Goal: Task Accomplishment & Management: Use online tool/utility

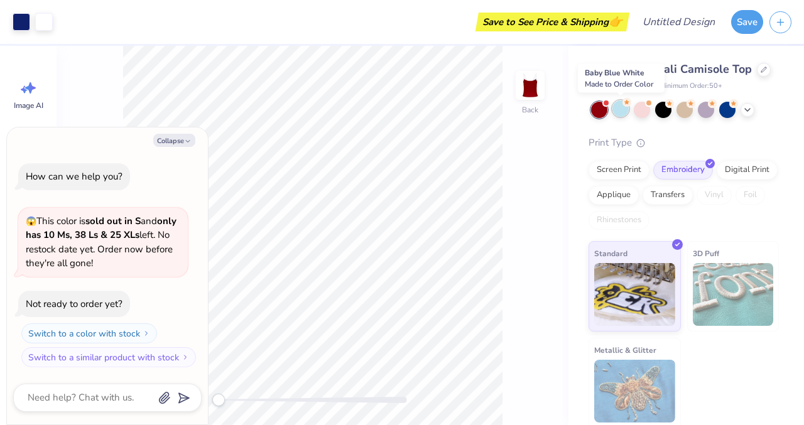
click at [621, 109] on div at bounding box center [620, 108] width 16 height 16
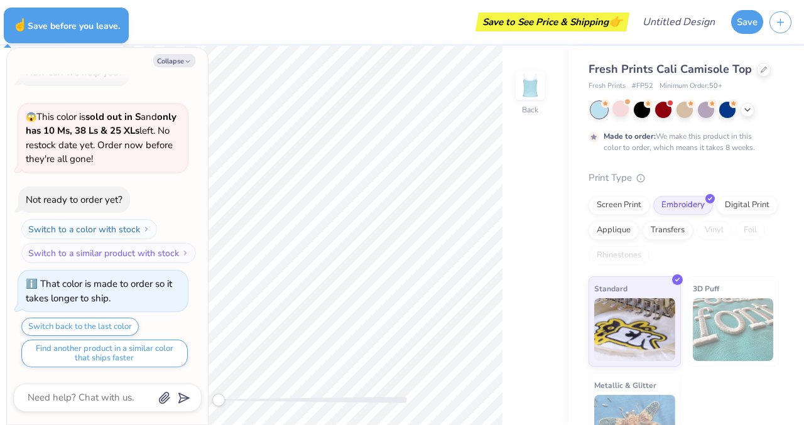
type textarea "x"
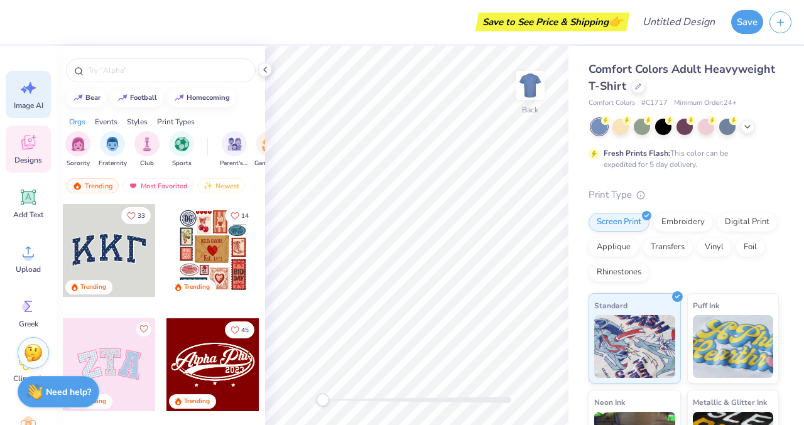
click at [26, 92] on icon at bounding box center [28, 88] width 19 height 19
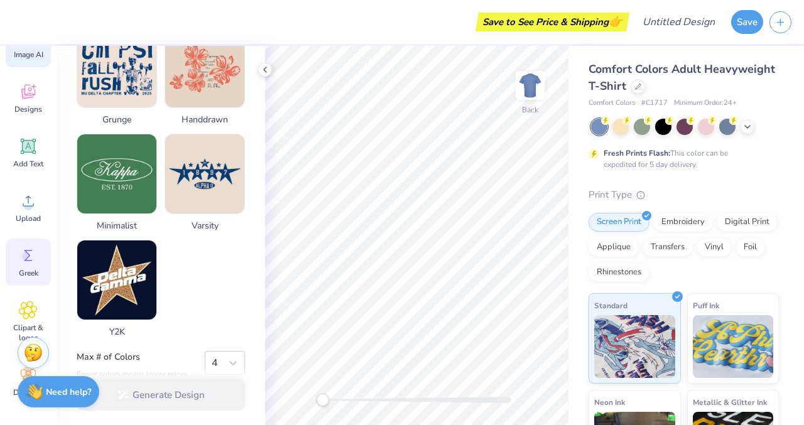
scroll to position [56, 0]
click at [29, 274] on div "Greek" at bounding box center [28, 257] width 45 height 47
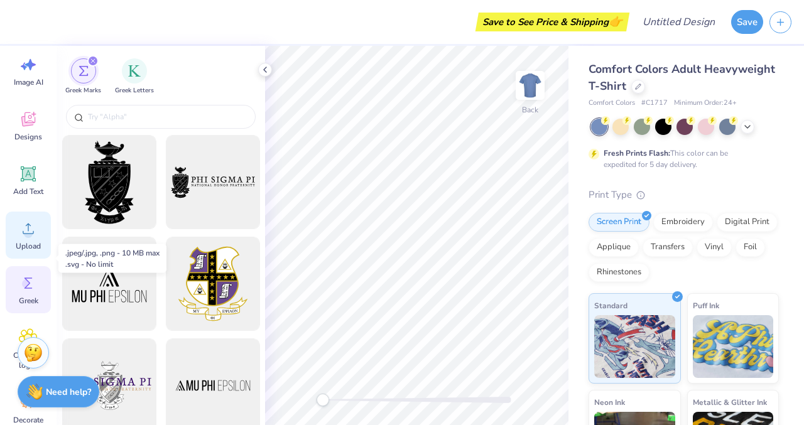
scroll to position [0, 0]
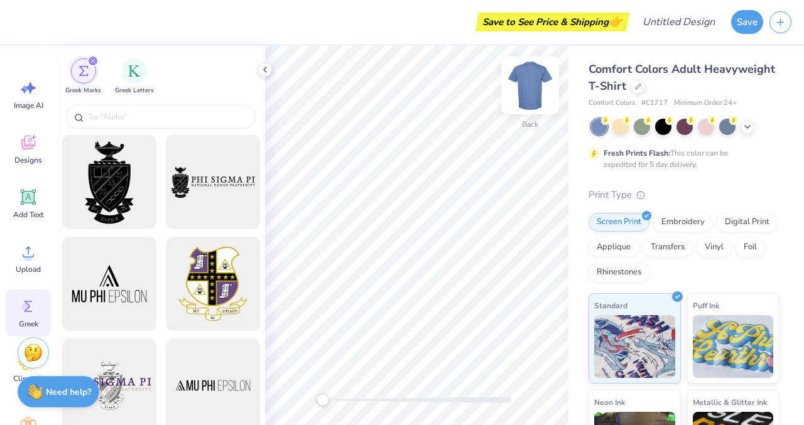
click at [524, 86] on img at bounding box center [530, 85] width 50 height 50
click at [525, 87] on img at bounding box center [530, 85] width 50 height 50
click at [527, 79] on img at bounding box center [530, 85] width 50 height 50
click at [527, 79] on img at bounding box center [529, 85] width 25 height 25
click at [269, 67] on icon at bounding box center [265, 70] width 10 height 10
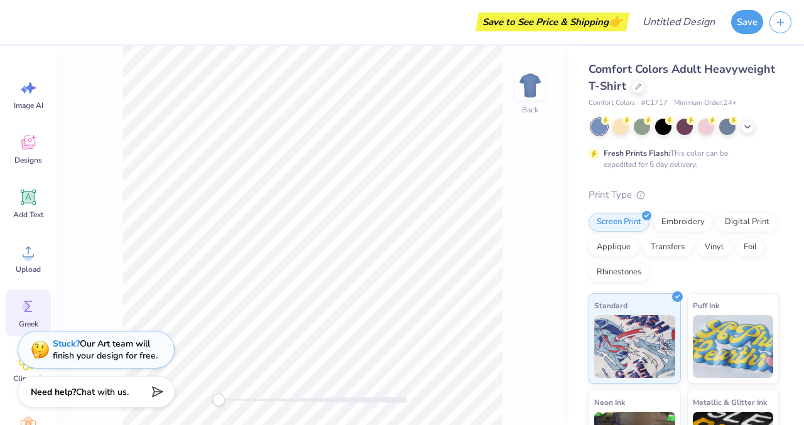
click at [220, 406] on div at bounding box center [313, 400] width 188 height 13
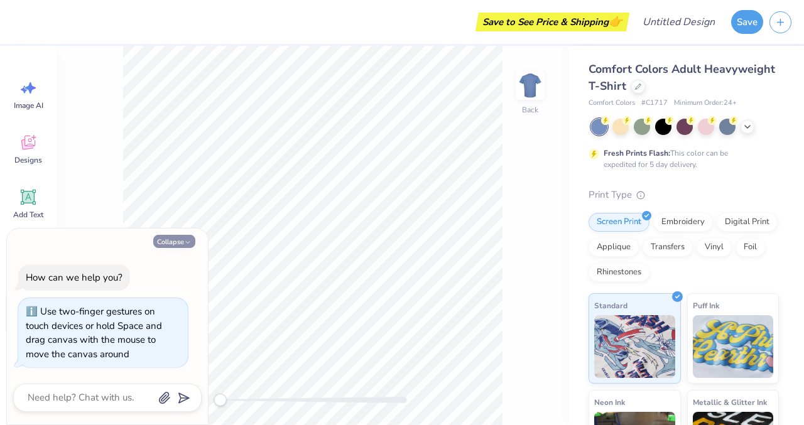
click at [176, 241] on button "Collapse" at bounding box center [174, 241] width 42 height 13
type textarea "x"
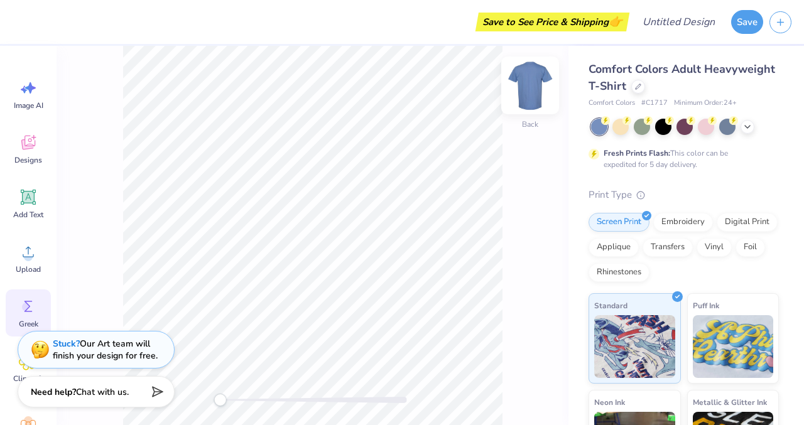
click at [542, 77] on img at bounding box center [530, 85] width 50 height 50
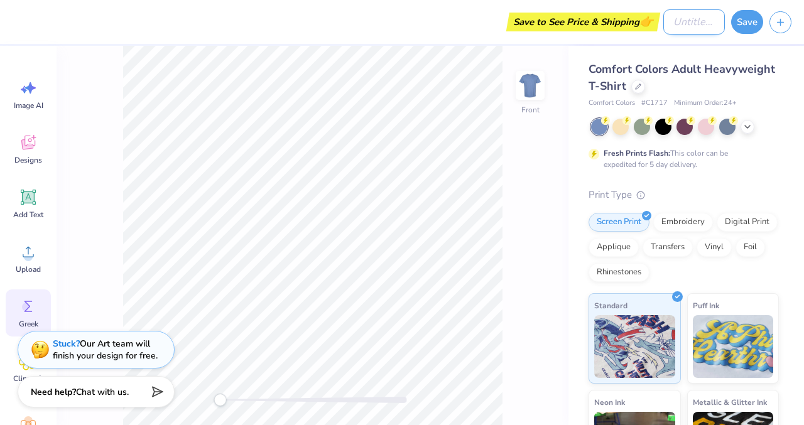
click at [682, 27] on input "Design Title" at bounding box center [694, 21] width 62 height 25
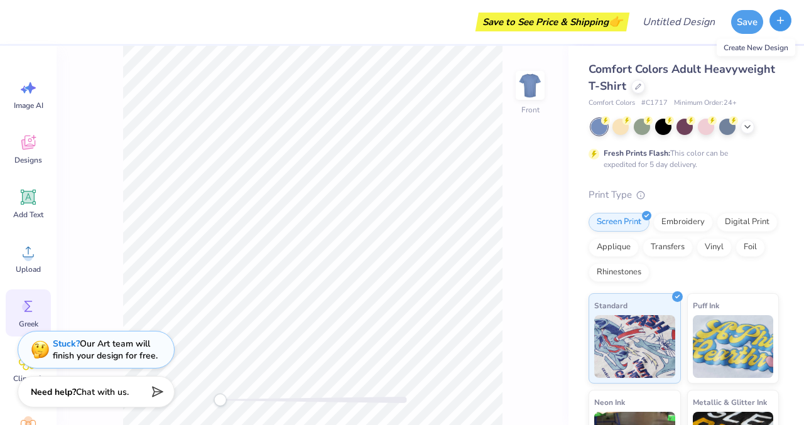
click at [779, 20] on line "button" at bounding box center [780, 20] width 6 height 0
click at [780, 19] on icon "button" at bounding box center [780, 20] width 11 height 11
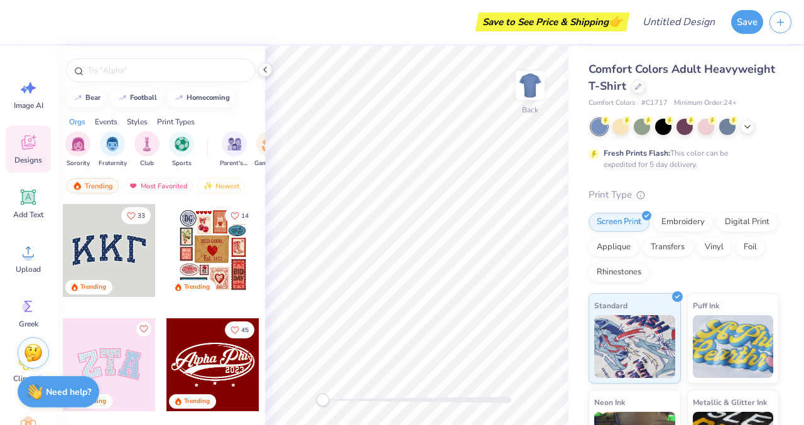
click at [655, 168] on div "Fresh Prints Flash: This color can be expedited for 5 day delivery." at bounding box center [681, 159] width 154 height 23
click at [644, 107] on span "# C1717" at bounding box center [654, 103] width 26 height 11
click at [616, 106] on span "Comfort Colors" at bounding box center [611, 103] width 46 height 11
click at [681, 105] on span "Minimum Order: 24 +" at bounding box center [705, 103] width 63 height 11
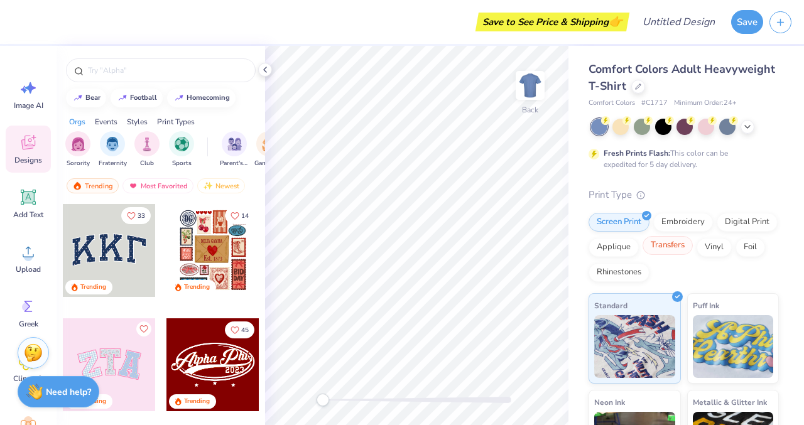
click at [673, 249] on div "Transfers" at bounding box center [667, 245] width 50 height 19
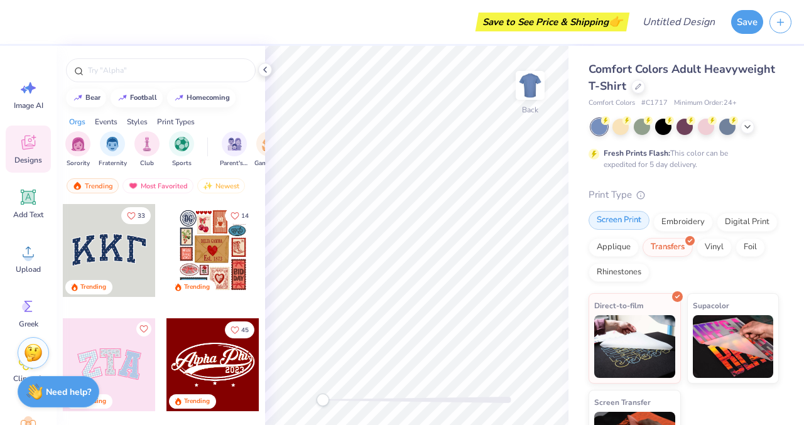
click at [626, 222] on div "Screen Print" at bounding box center [618, 220] width 61 height 19
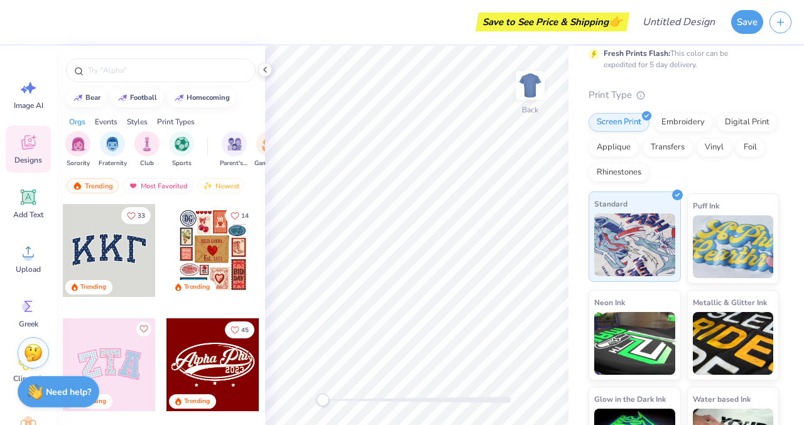
scroll to position [152, 0]
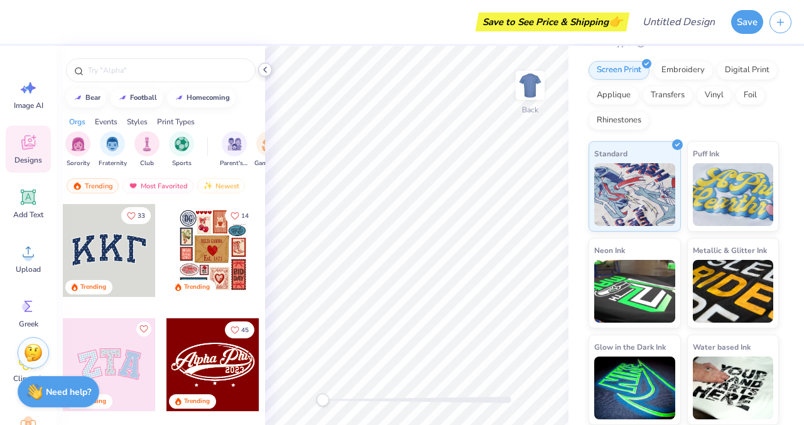
click at [266, 70] on icon at bounding box center [265, 70] width 10 height 10
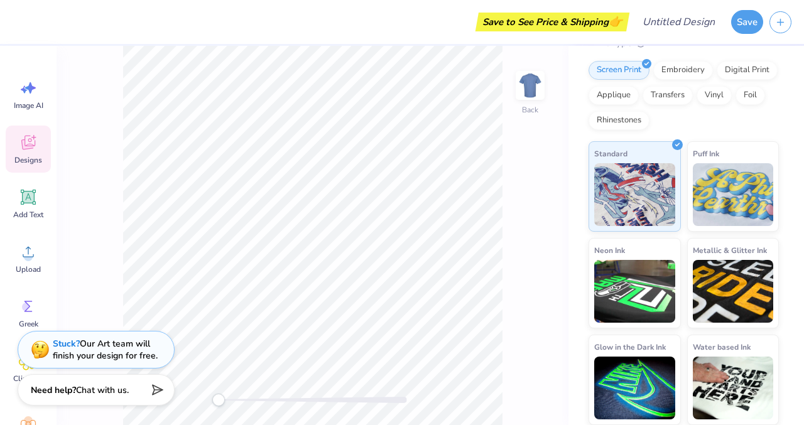
click at [70, 393] on strong "Need help?" at bounding box center [53, 390] width 45 height 12
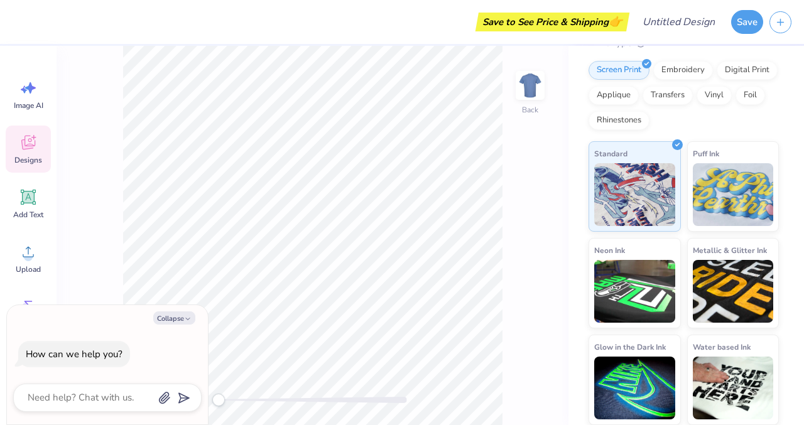
type textarea "x"
click at [73, 395] on textarea at bounding box center [89, 397] width 127 height 17
type textarea "c"
type textarea "x"
type textarea "ch"
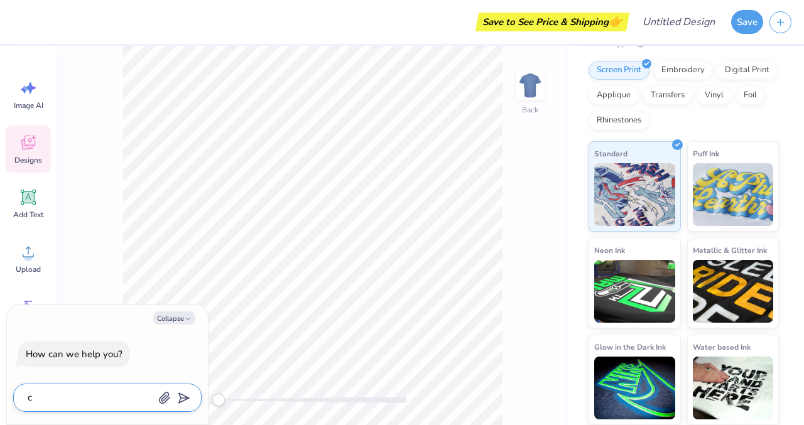
type textarea "x"
type textarea "cha"
type textarea "x"
type textarea "chan"
type textarea "x"
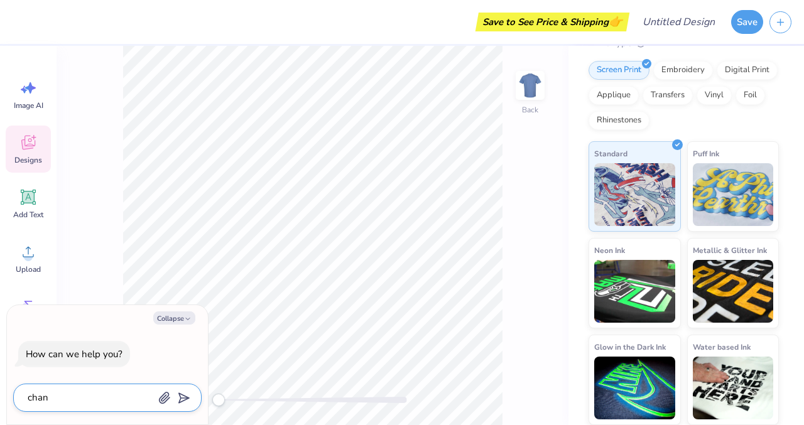
type textarea "chang"
type textarea "x"
type textarea "change"
type textarea "x"
type textarea "change"
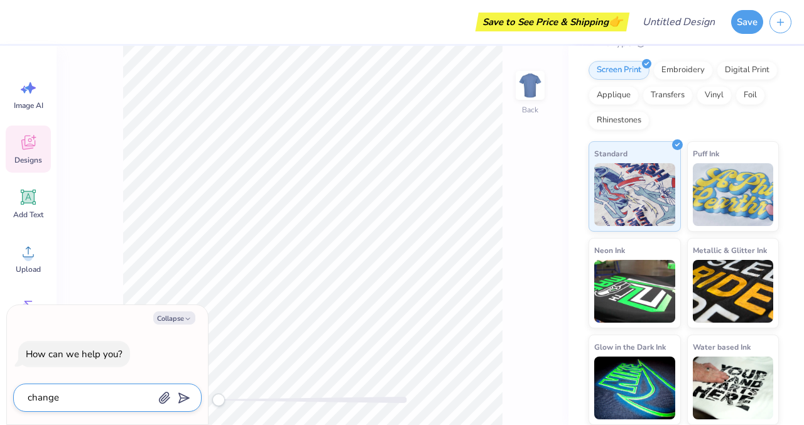
type textarea "x"
type textarea "change h"
type textarea "x"
type textarea "change"
type textarea "x"
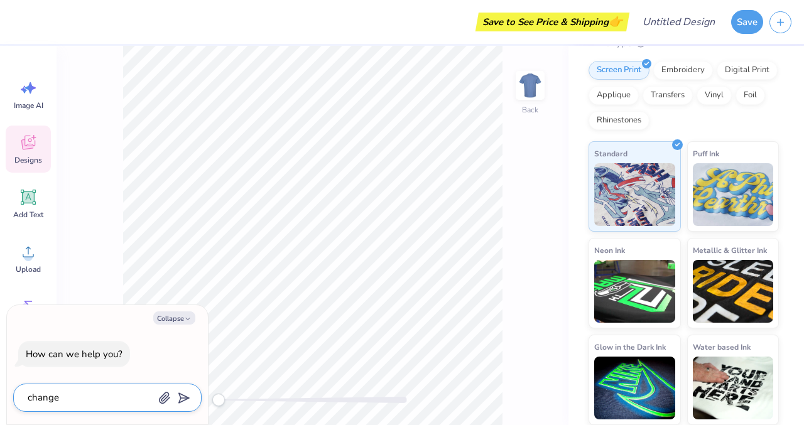
type textarea "change t"
type textarea "x"
type textarea "change th"
type textarea "x"
type textarea "change the"
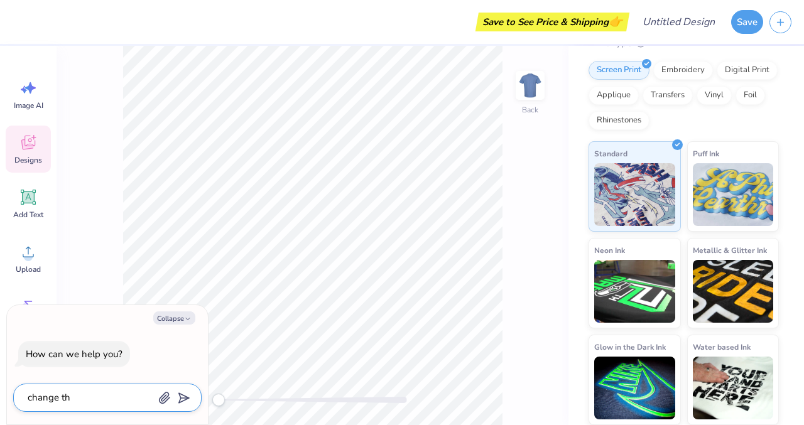
type textarea "x"
type textarea "change the"
type textarea "x"
type textarea "change the s"
type textarea "x"
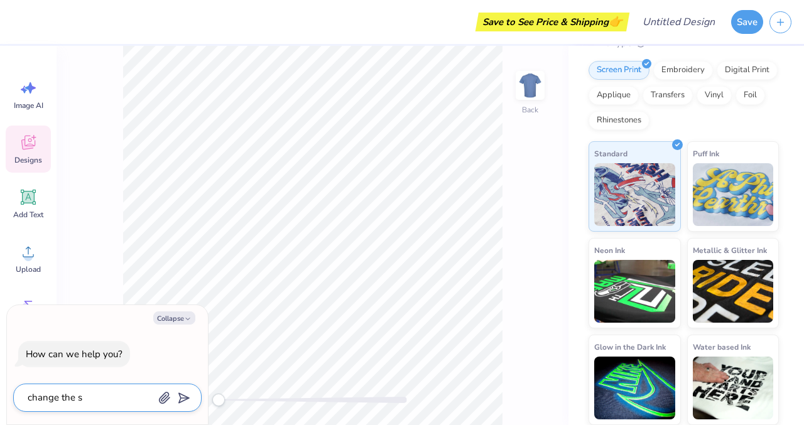
type textarea "change the sh"
type textarea "x"
type textarea "change the shi"
type textarea "x"
type textarea "change the shir"
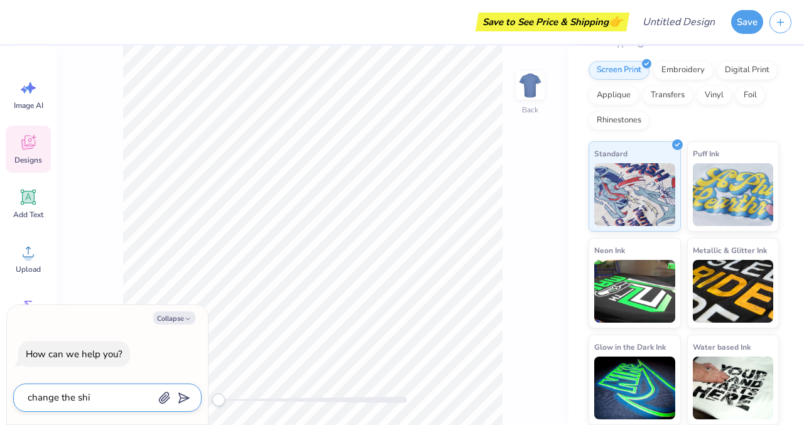
type textarea "x"
type textarea "change the shirt"
type textarea "x"
type textarea "change the shirt"
type textarea "x"
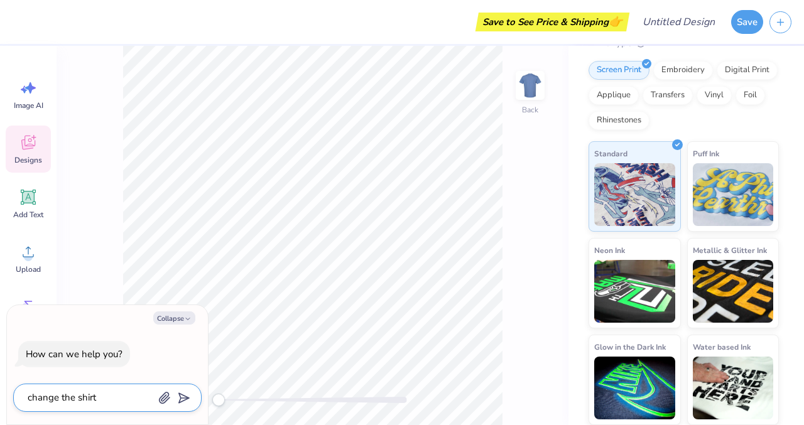
type textarea "change the shirt t"
type textarea "x"
type textarea "change the shirt ty"
type textarea "x"
type textarea "change the shirt ty["
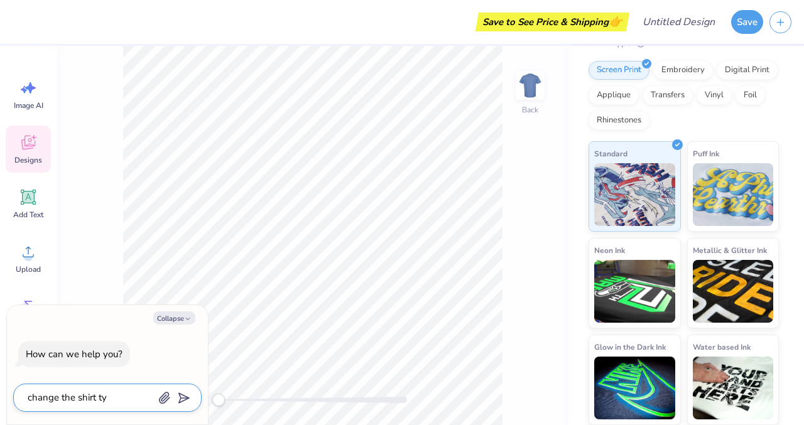
type textarea "x"
type textarea "change the shirt ty[e"
type textarea "x"
type textarea "change the shirt ty["
type textarea "x"
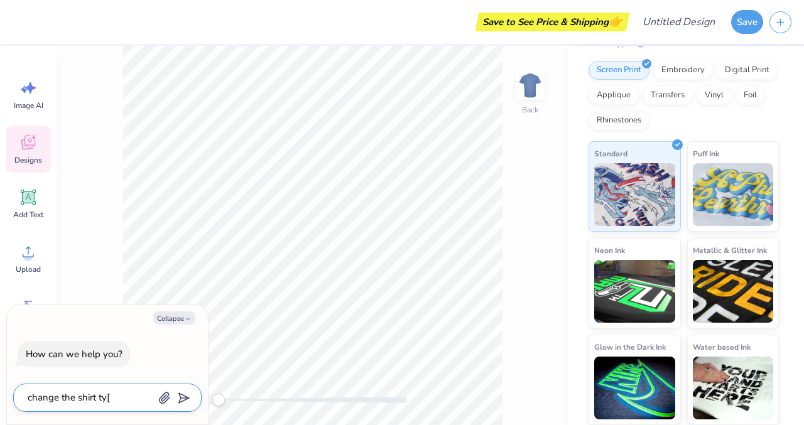
type textarea "change the shirt ty"
type textarea "x"
type textarea "change the shirt typ"
type textarea "x"
type textarea "change the shirt type"
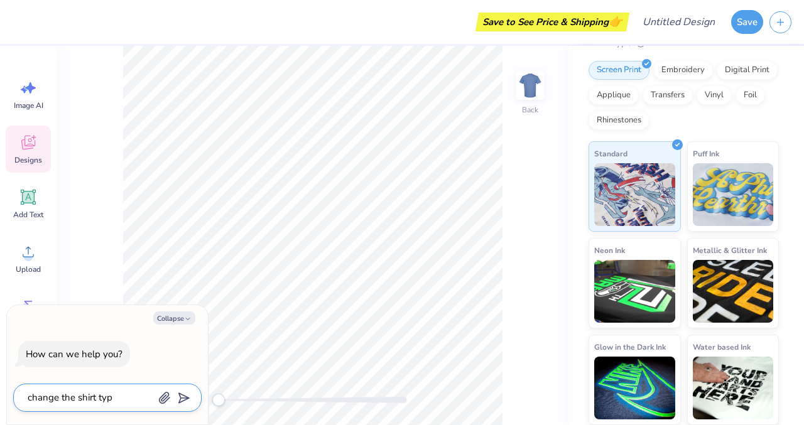
type textarea "x"
type textarea "change the shirt type"
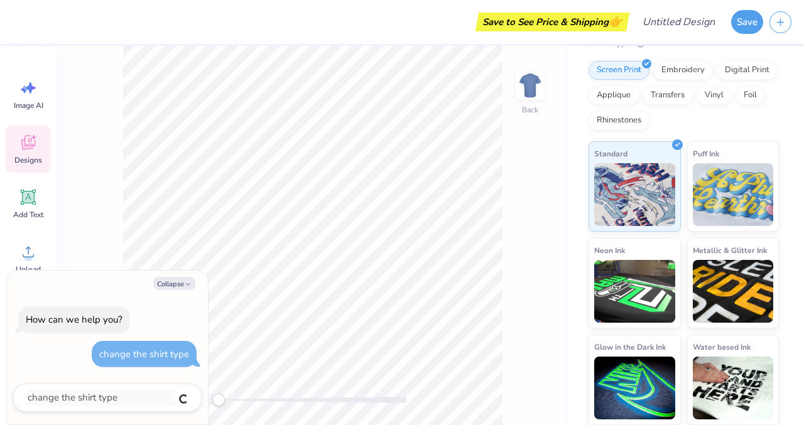
type textarea "x"
click at [184, 283] on icon "button" at bounding box center [188, 285] width 8 height 8
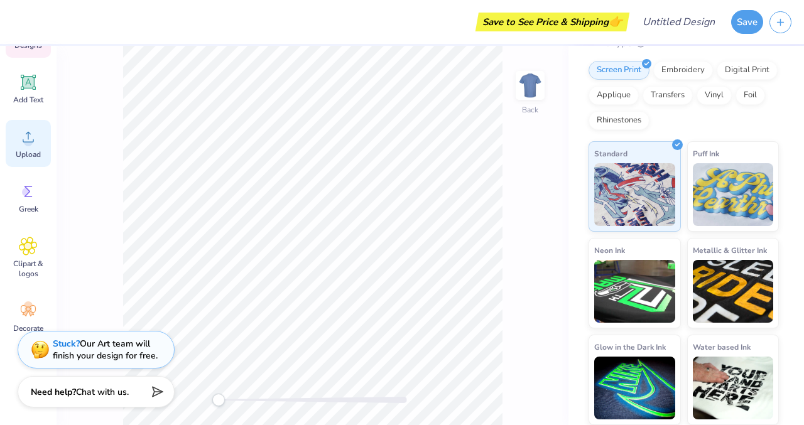
scroll to position [125, 0]
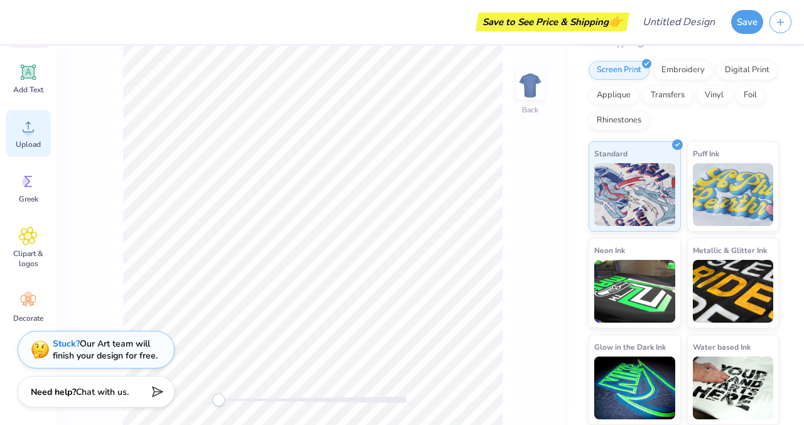
click at [41, 257] on span "Clipart & logos" at bounding box center [28, 259] width 41 height 20
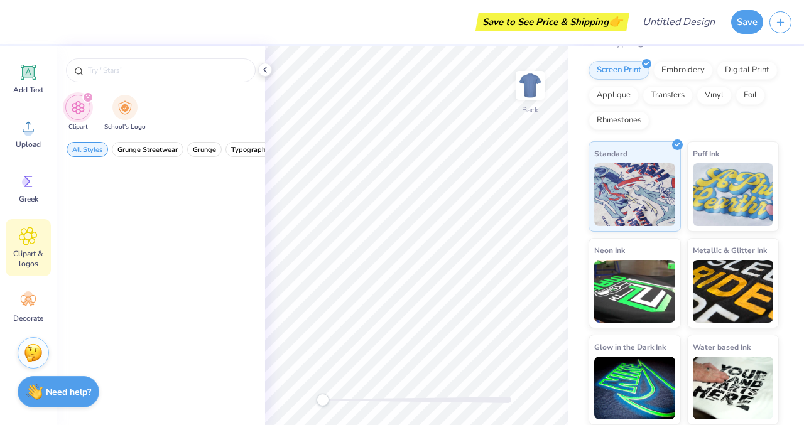
scroll to position [0, 0]
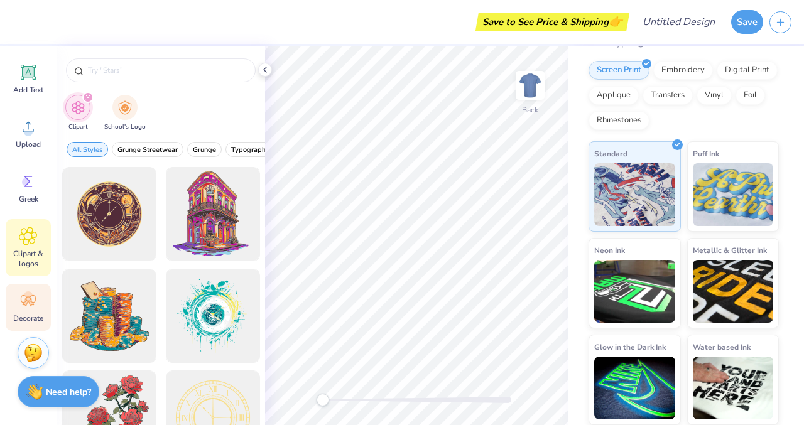
click at [26, 318] on span "Decorate" at bounding box center [28, 318] width 30 height 10
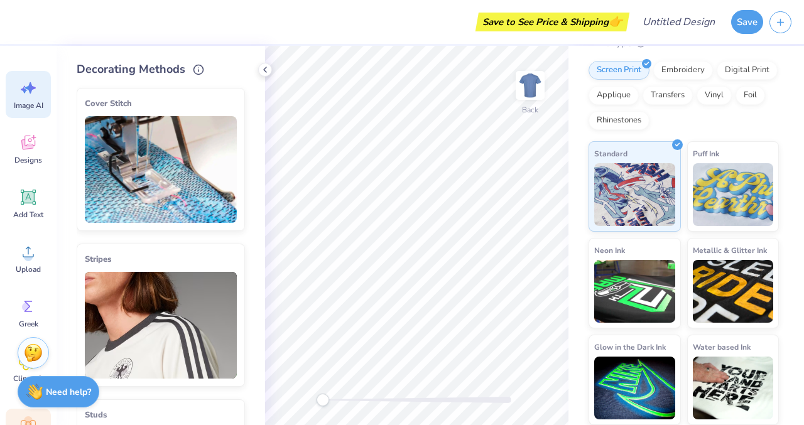
click at [24, 100] on span "Image AI" at bounding box center [29, 105] width 30 height 10
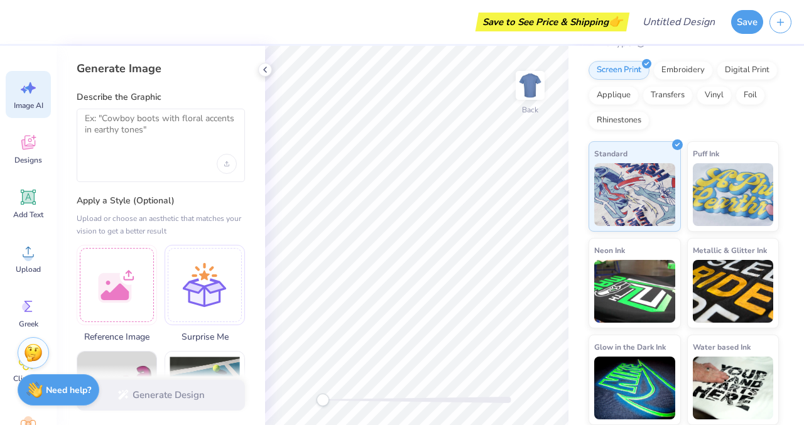
click at [45, 383] on div "Need help? Chat with us." at bounding box center [59, 389] width 82 height 31
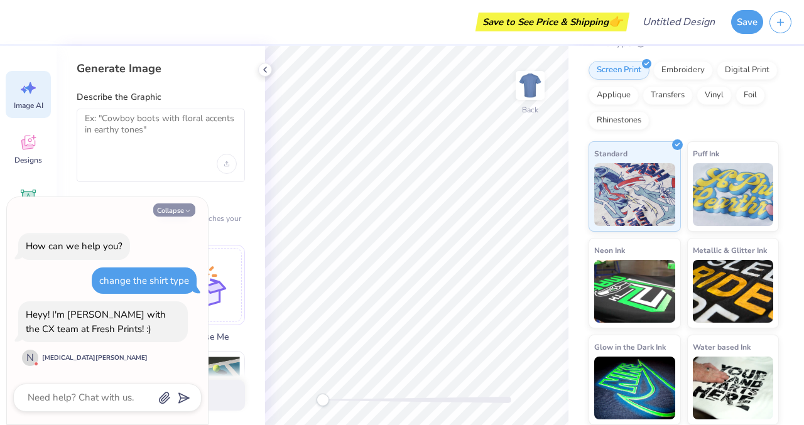
click at [183, 208] on button "Collapse" at bounding box center [174, 209] width 42 height 13
type textarea "x"
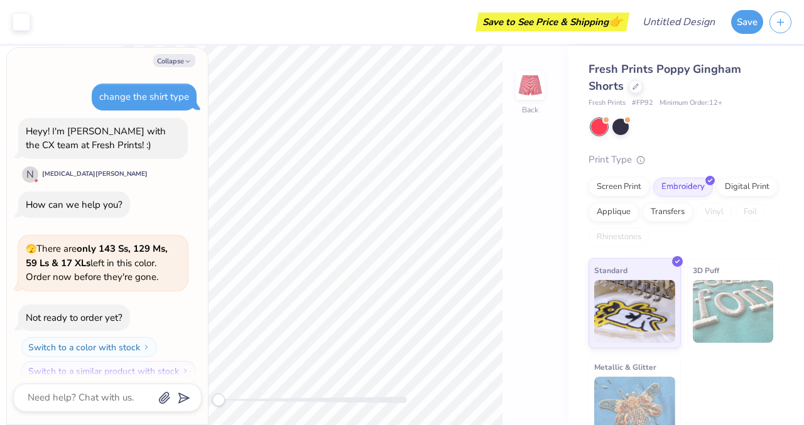
scroll to position [14, 0]
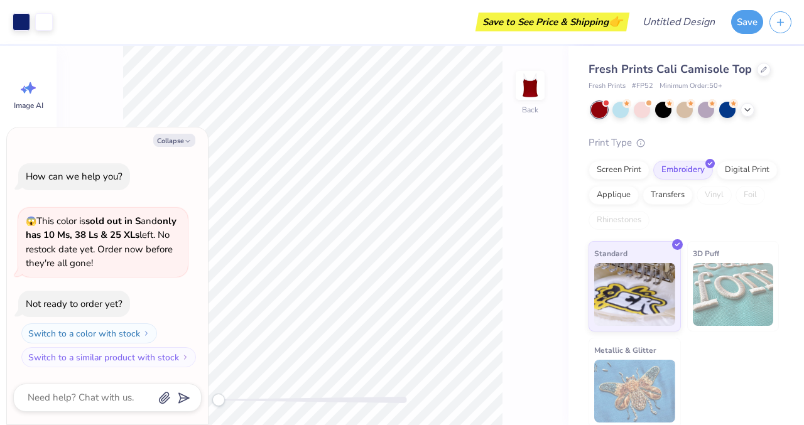
type textarea "x"
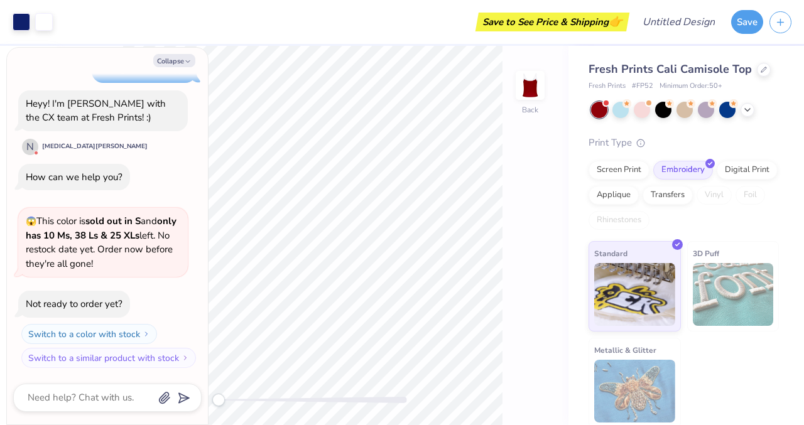
click at [80, 388] on div at bounding box center [107, 398] width 188 height 28
click at [82, 397] on textarea at bounding box center [89, 397] width 127 height 17
type textarea "n"
type textarea "x"
type textarea "ne"
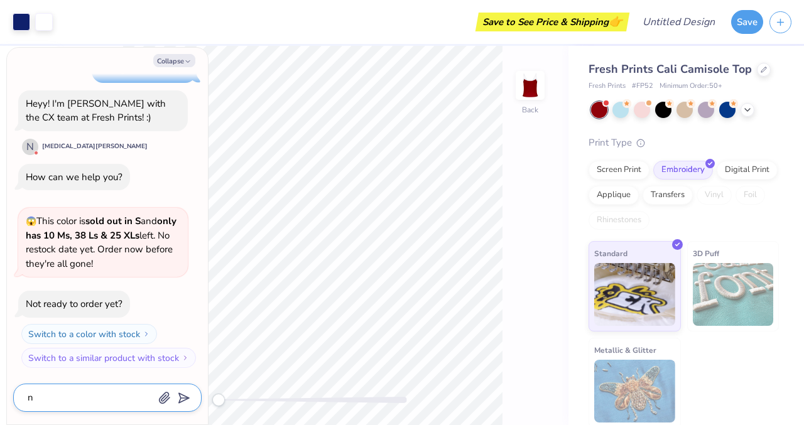
type textarea "x"
type textarea "nev"
type textarea "x"
type textarea "neve"
type textarea "x"
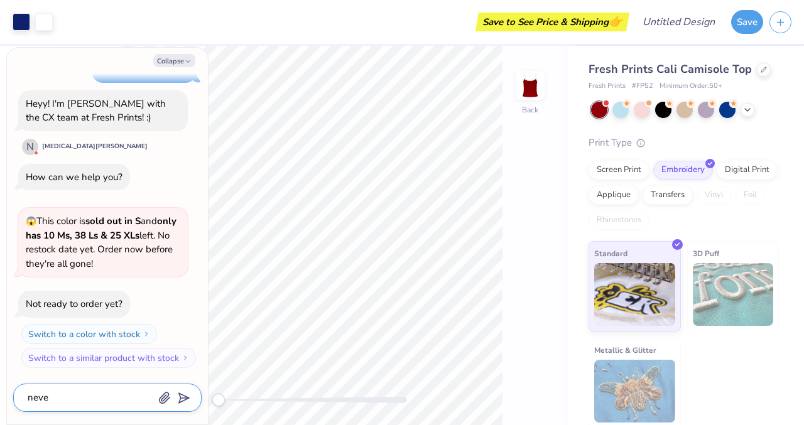
type textarea "never"
type textarea "x"
type textarea "never"
type textarea "x"
type textarea "never m"
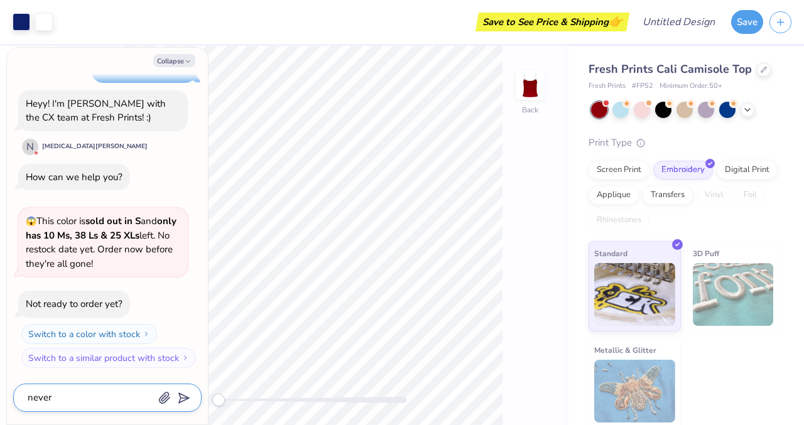
type textarea "x"
type textarea "never mi"
type textarea "x"
type textarea "never min"
type textarea "x"
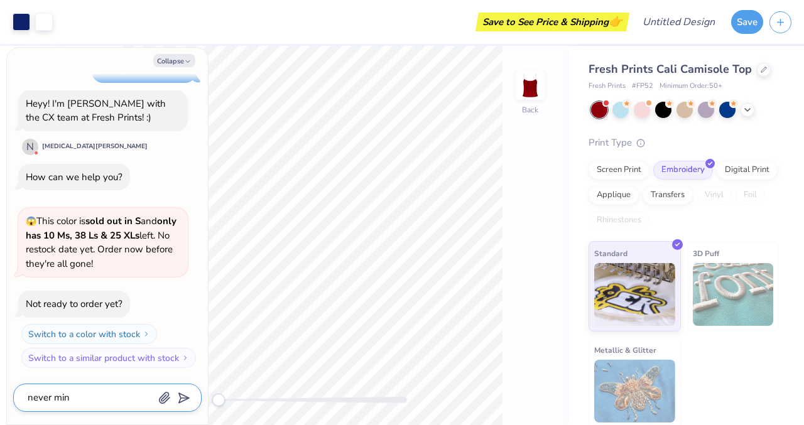
type textarea "never mind"
type textarea "x"
type textarea "never mind"
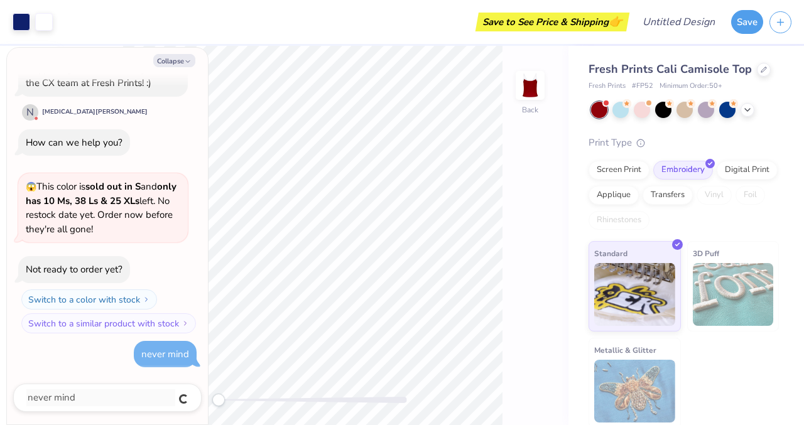
type textarea "x"
click at [174, 67] on button "Collapse" at bounding box center [174, 60] width 42 height 13
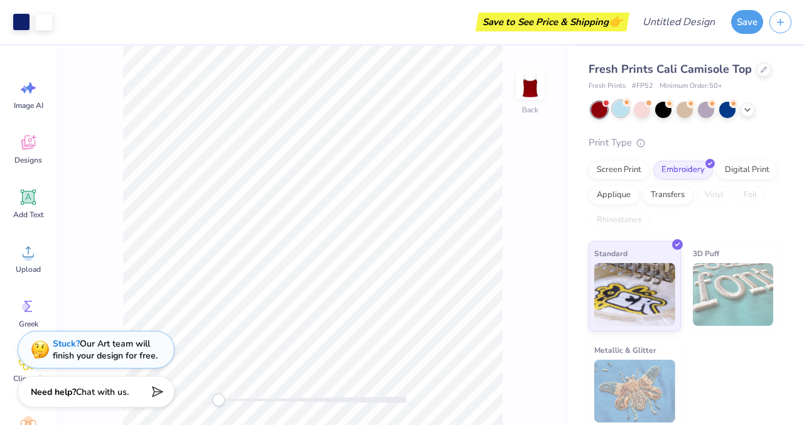
click at [618, 112] on div at bounding box center [620, 108] width 16 height 16
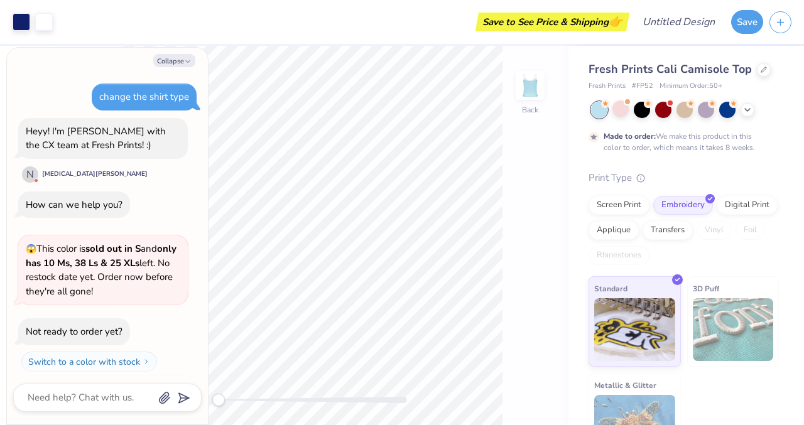
scroll to position [166, 0]
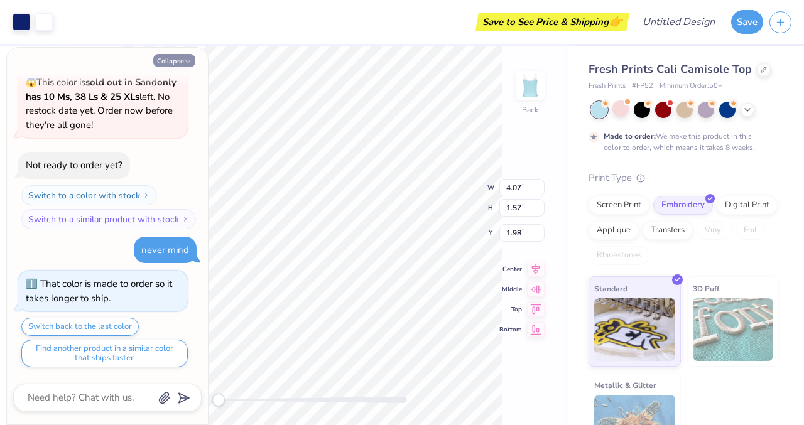
click at [176, 54] on button "Collapse" at bounding box center [174, 60] width 42 height 13
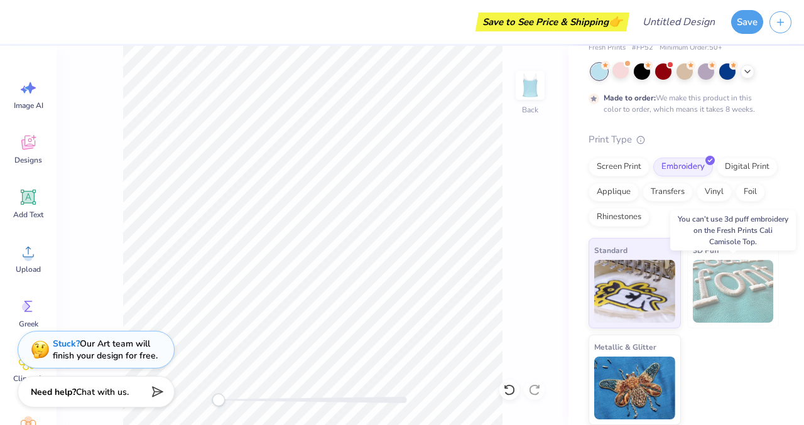
scroll to position [0, 0]
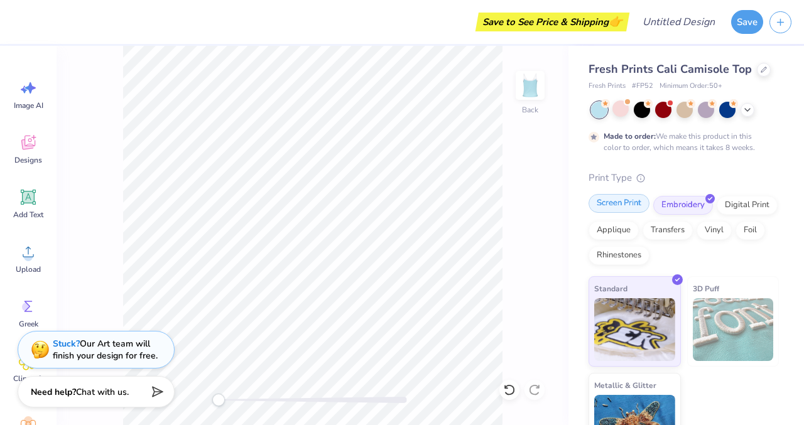
click at [607, 211] on div "Screen Print" at bounding box center [618, 203] width 61 height 19
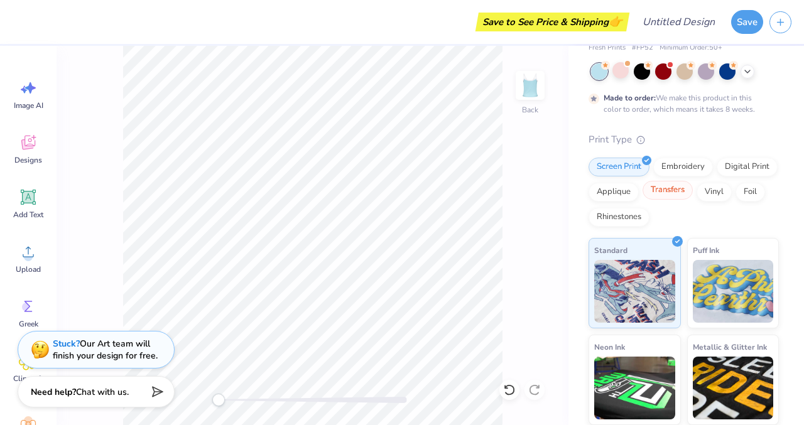
scroll to position [2, 0]
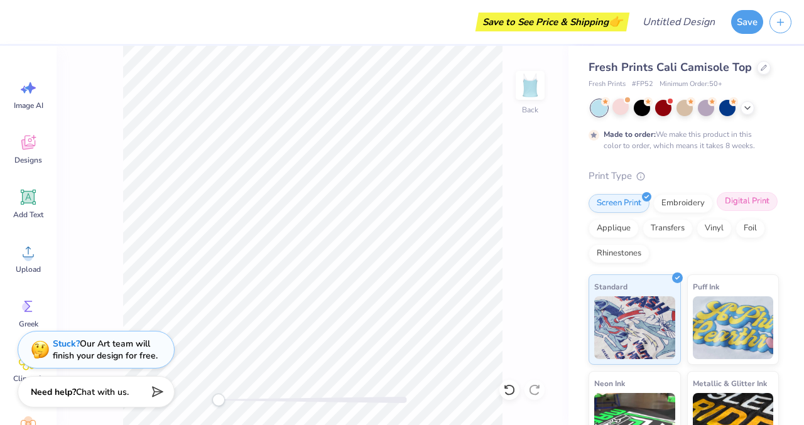
click at [751, 209] on div "Digital Print" at bounding box center [747, 201] width 61 height 19
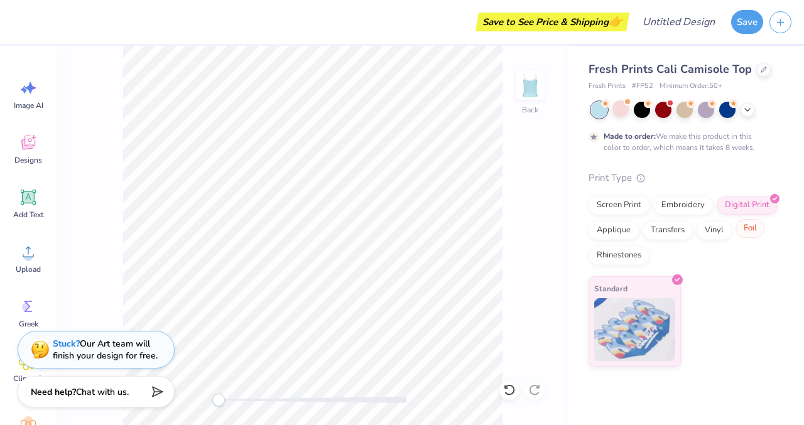
click at [750, 235] on div "Foil" at bounding box center [750, 228] width 30 height 19
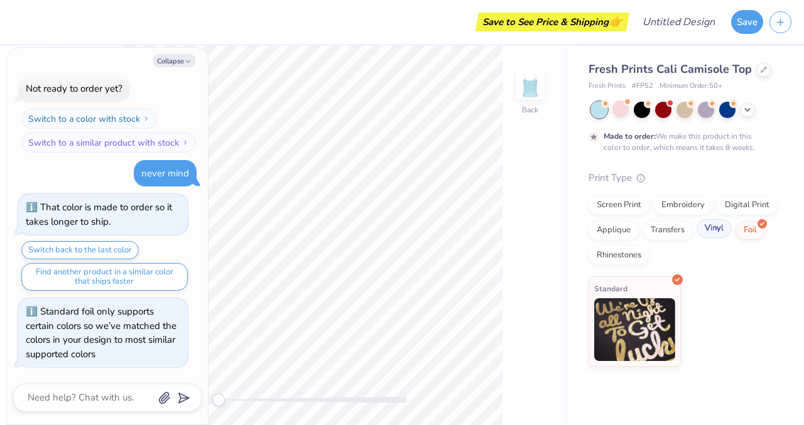
click at [707, 234] on div "Vinyl" at bounding box center [713, 228] width 35 height 19
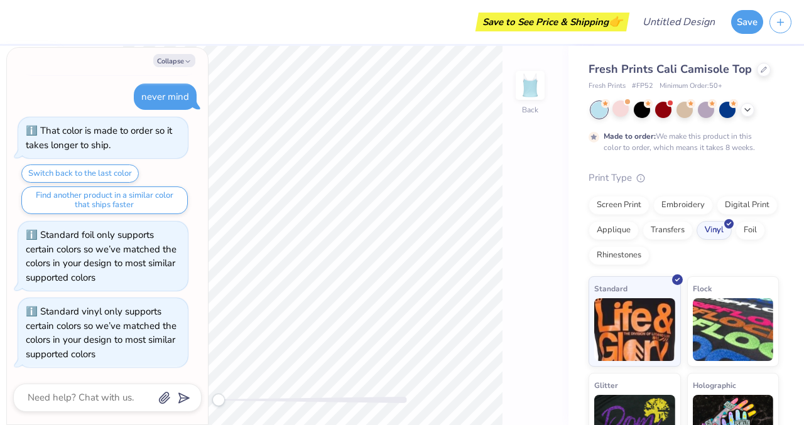
click at [673, 239] on div "Screen Print Embroidery Digital Print Applique Transfers Vinyl Foil Rhinestones" at bounding box center [683, 230] width 190 height 69
click at [652, 237] on div "Transfers" at bounding box center [667, 228] width 50 height 19
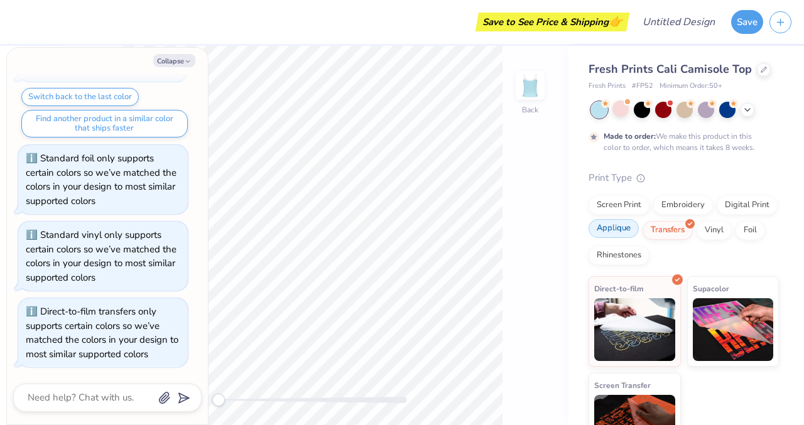
click at [616, 236] on div "Applique" at bounding box center [613, 228] width 50 height 19
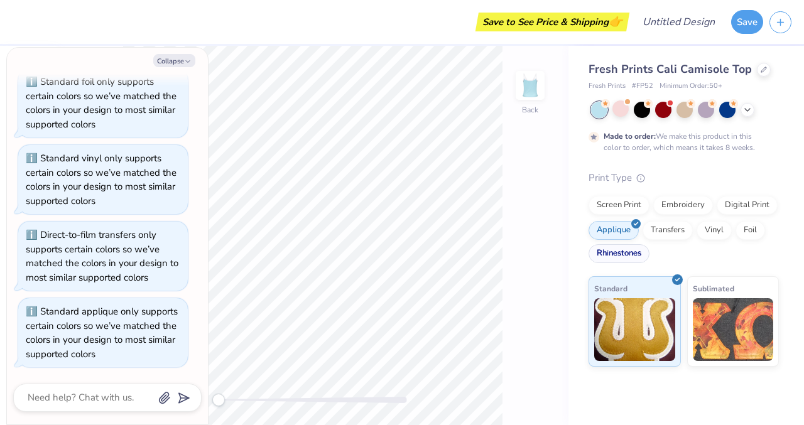
click at [618, 254] on div "Rhinestones" at bounding box center [618, 253] width 61 height 19
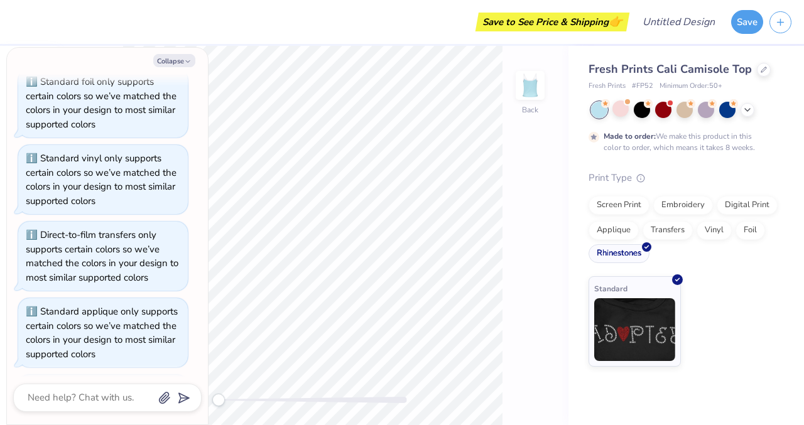
scroll to position [550, 0]
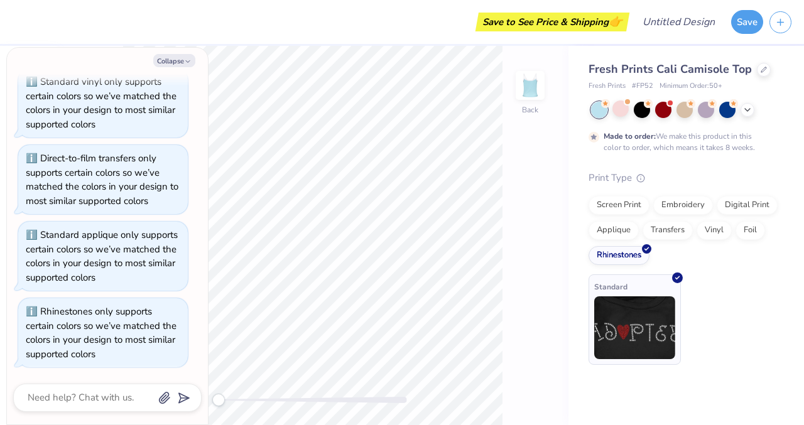
click at [640, 324] on img at bounding box center [634, 327] width 81 height 63
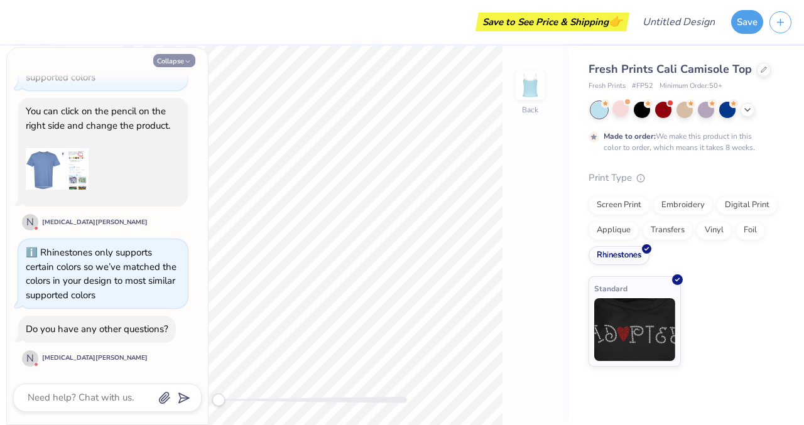
click at [185, 59] on icon "button" at bounding box center [188, 62] width 8 height 8
type textarea "x"
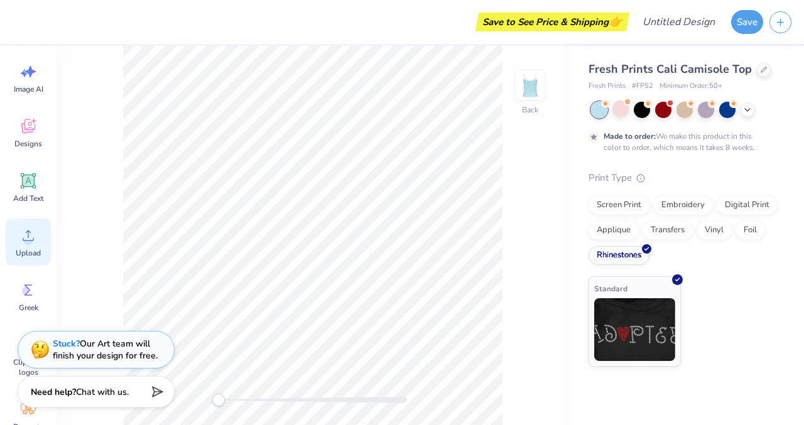
scroll to position [0, 0]
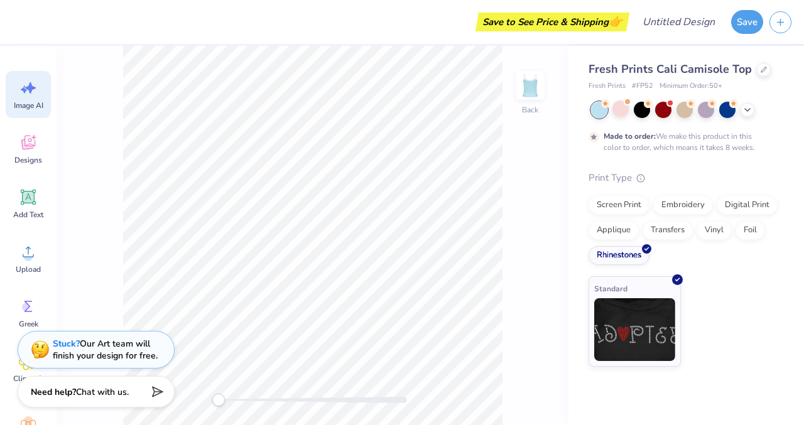
click at [30, 98] on div "Image AI" at bounding box center [28, 94] width 45 height 47
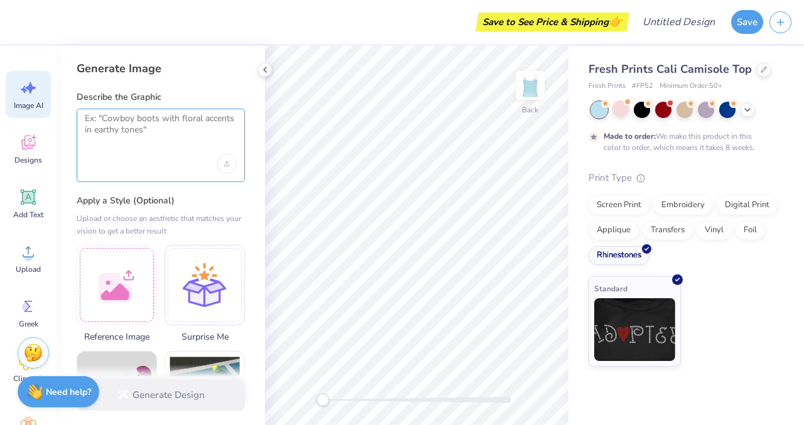
click at [141, 143] on textarea at bounding box center [161, 128] width 152 height 31
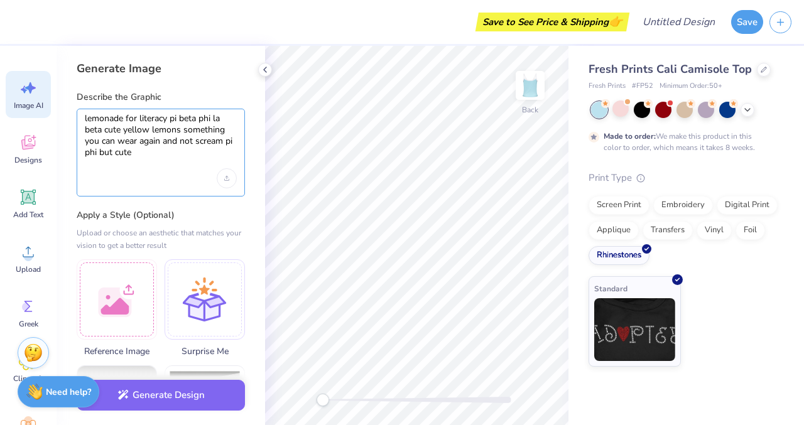
type textarea "lemonade for literacy pi beta phi la beta cute yellow lemons something you can …"
click at [236, 207] on div "Generate Image Describe the Graphic lemonade for literacy pi beta phi la beta c…" at bounding box center [161, 235] width 209 height 379
click at [181, 173] on div at bounding box center [161, 178] width 152 height 20
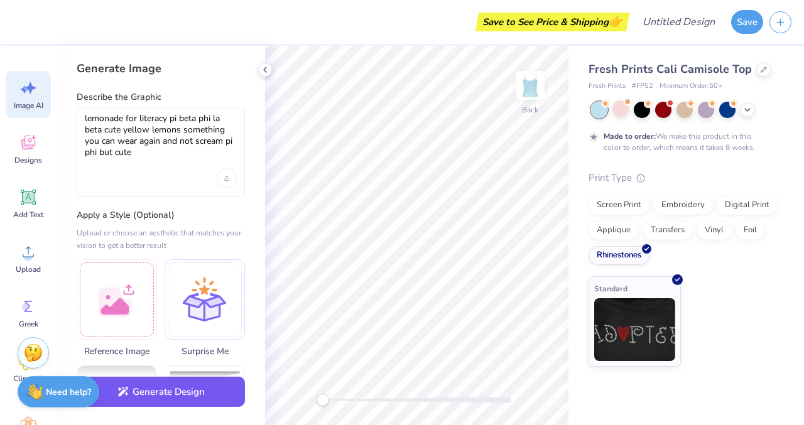
click at [187, 394] on button "Generate Design" at bounding box center [161, 392] width 168 height 31
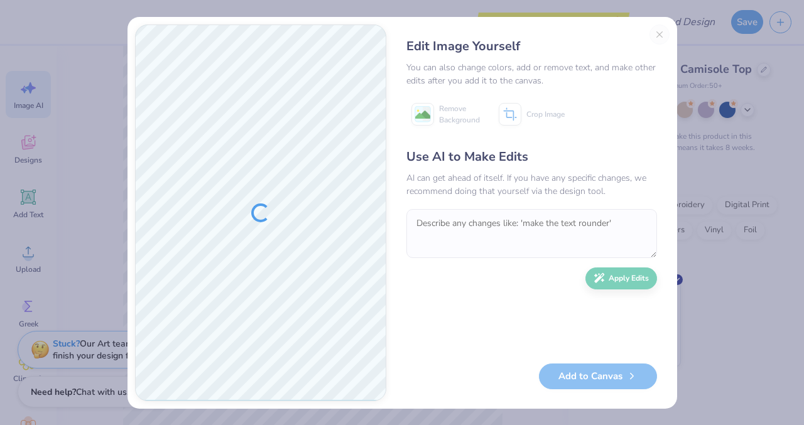
type textarea "x"
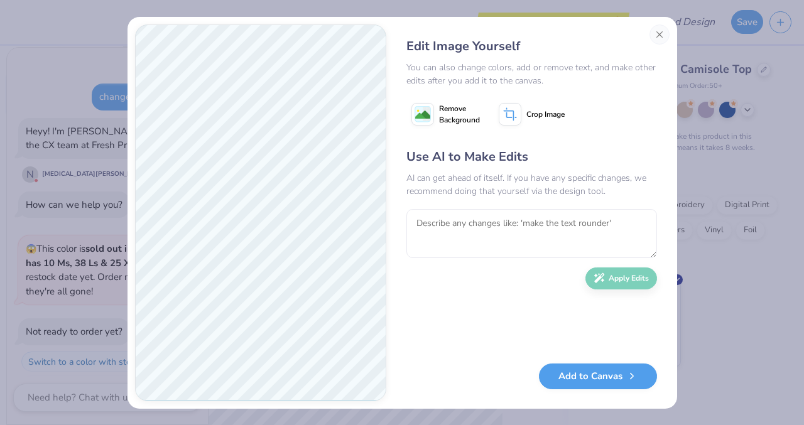
scroll to position [818, 0]
